Goal: Download file/media

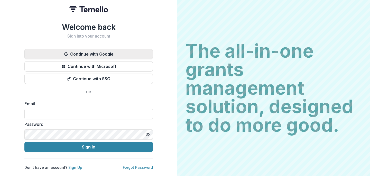
click at [80, 52] on button "Continue with Google" at bounding box center [88, 54] width 128 height 10
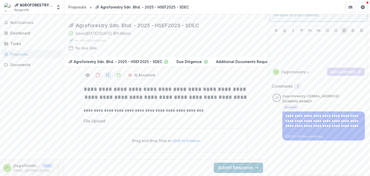
scroll to position [49, 0]
click at [110, 59] on p "JF Agroforestry Sdn. Bhd. - 2025 - HSEF2025 - SDEC" at bounding box center [115, 61] width 94 height 5
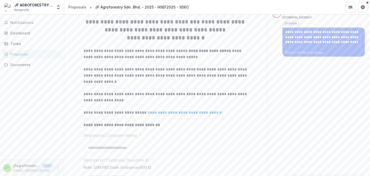
scroll to position [103, 0]
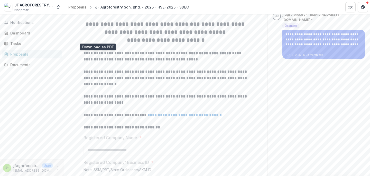
click at [98, 13] on icon "download-proposal" at bounding box center [97, 9] width 5 height 5
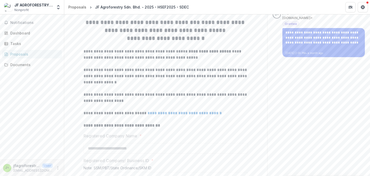
scroll to position [0, 0]
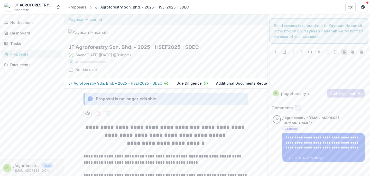
click at [182, 86] on p "Due Diligence" at bounding box center [188, 82] width 25 height 5
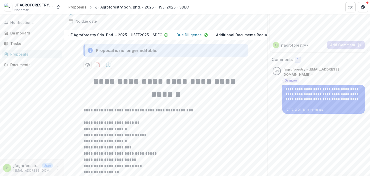
scroll to position [54, 0]
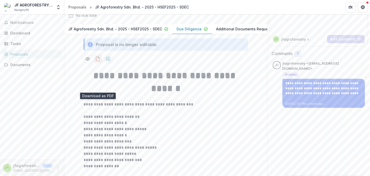
click at [98, 61] on icon "download-proposal" at bounding box center [97, 58] width 5 height 5
